Goal: Task Accomplishment & Management: Use online tool/utility

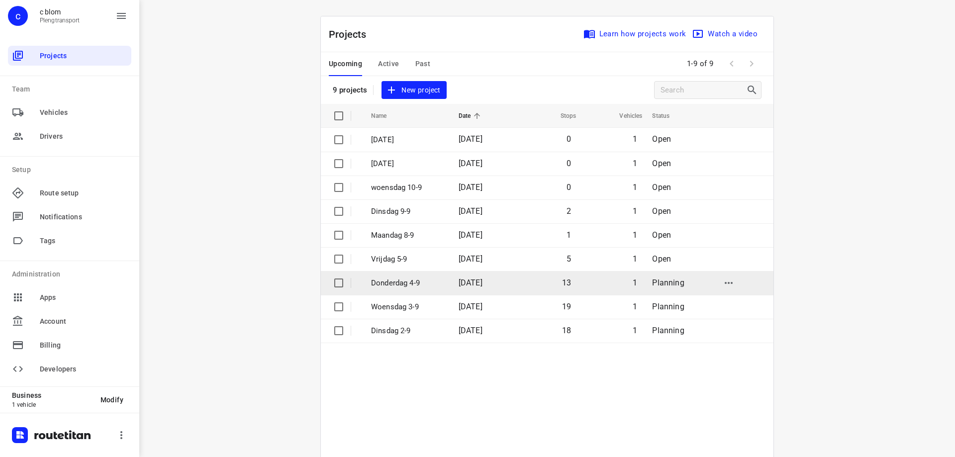
click at [482, 281] on span "[DATE]" at bounding box center [471, 282] width 24 height 9
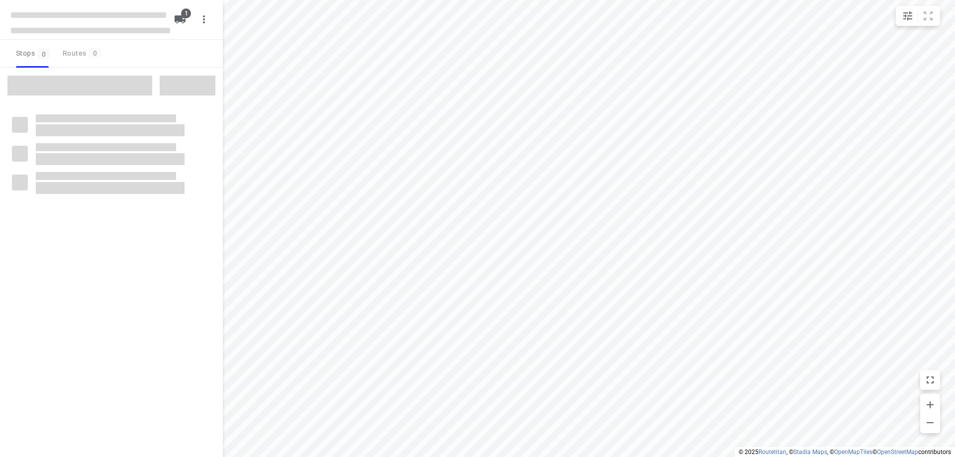
type input "distance"
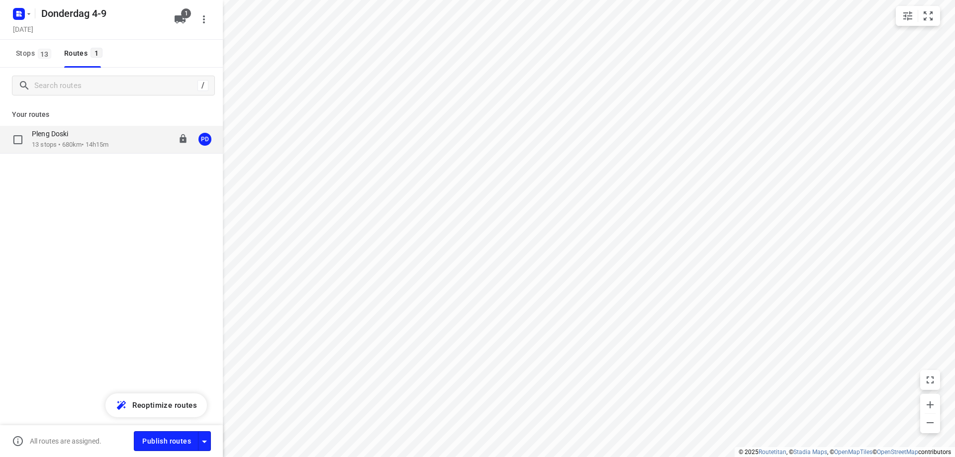
click at [93, 148] on p "13 stops • 680km • 14h15m" at bounding box center [70, 144] width 77 height 9
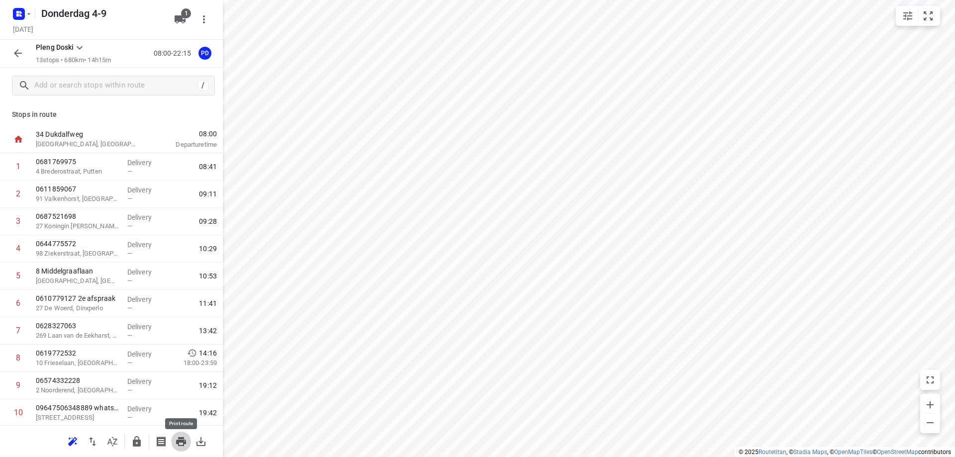
click at [175, 445] on button "button" at bounding box center [181, 442] width 20 height 20
click at [205, 18] on icon "button" at bounding box center [204, 19] width 12 height 12
click at [28, 13] on div at bounding box center [477, 228] width 955 height 457
click at [206, 19] on icon "button" at bounding box center [204, 19] width 12 height 12
click at [245, 39] on div at bounding box center [477, 228] width 955 height 457
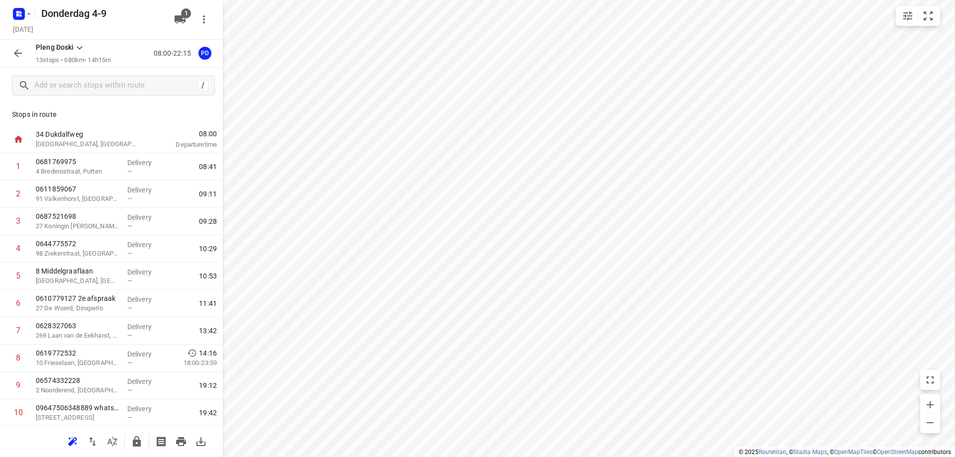
click at [80, 48] on icon at bounding box center [80, 47] width 6 height 3
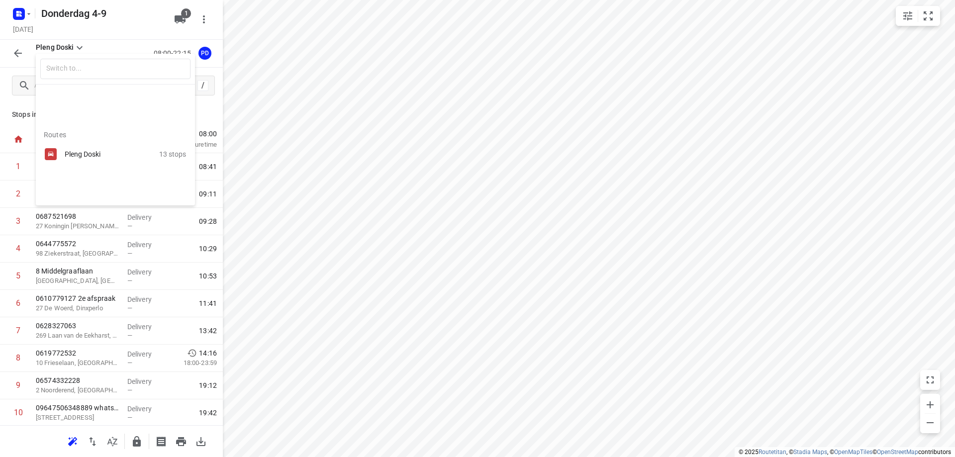
click at [91, 154] on div "Pleng Doski" at bounding box center [107, 154] width 85 height 8
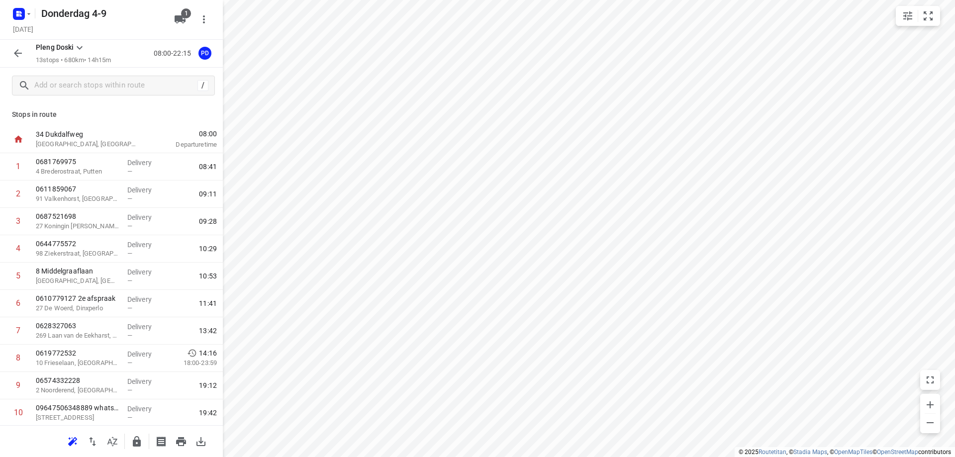
click at [28, 114] on p "Stops in route" at bounding box center [111, 114] width 199 height 10
click at [126, 116] on p "Stops in route" at bounding box center [111, 114] width 199 height 10
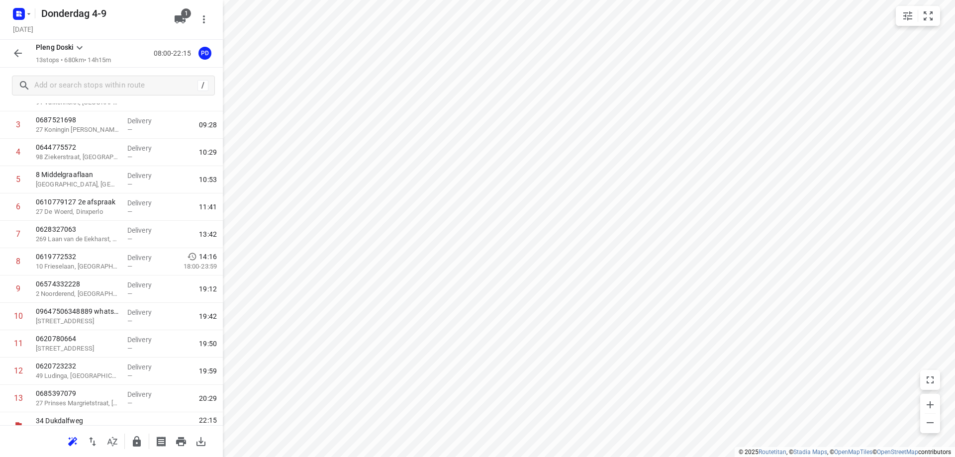
scroll to position [111, 0]
